Goal: Navigation & Orientation: Find specific page/section

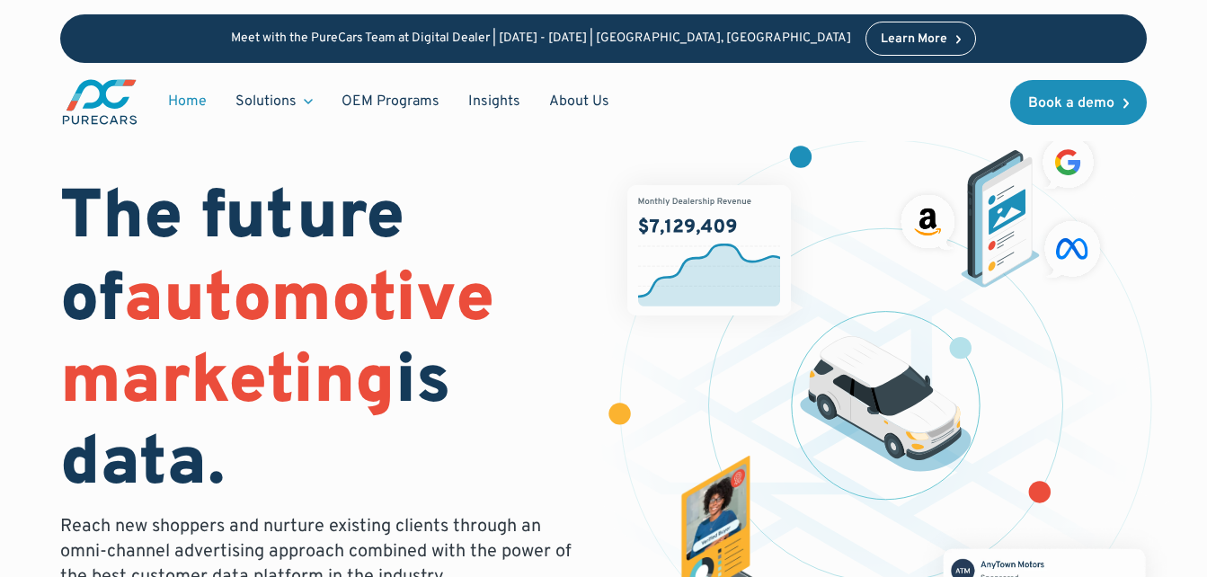
click at [454, 271] on h1 "The future of automotive marketing is data." at bounding box center [320, 343] width 521 height 328
click at [579, 97] on link "About Us" at bounding box center [579, 101] width 89 height 34
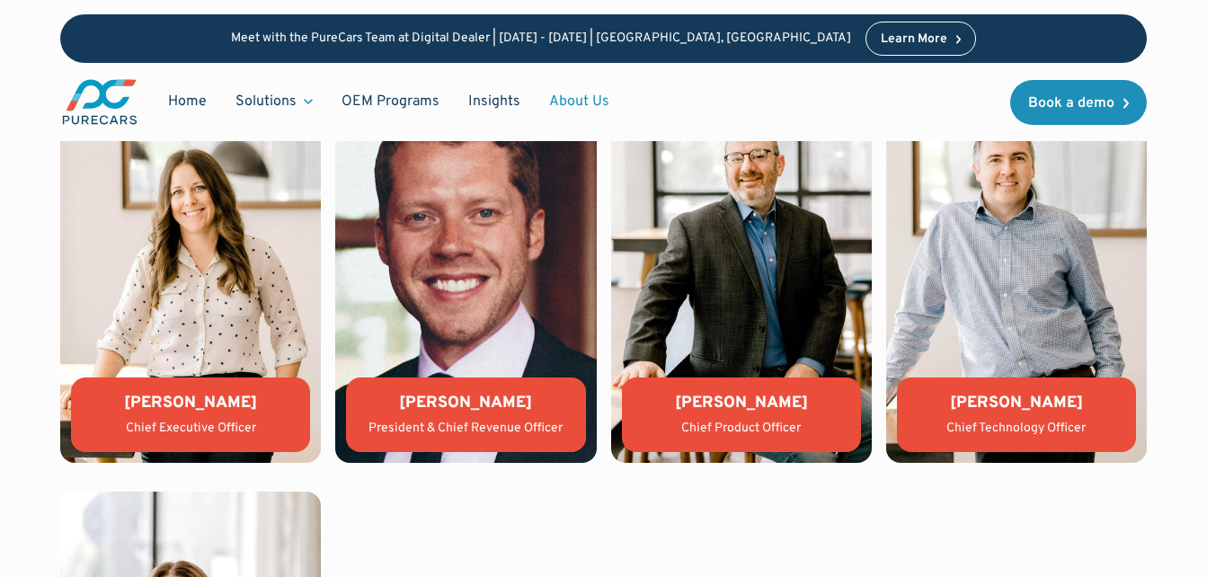
scroll to position [3637, 0]
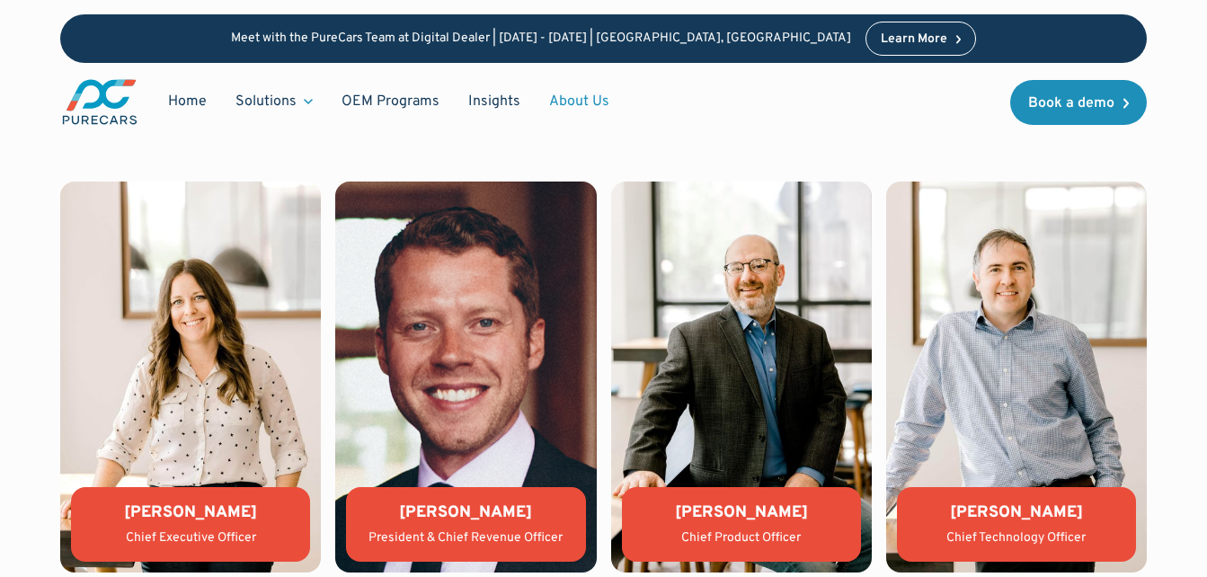
click at [758, 305] on img at bounding box center [741, 377] width 261 height 391
